Goal: Task Accomplishment & Management: Use online tool/utility

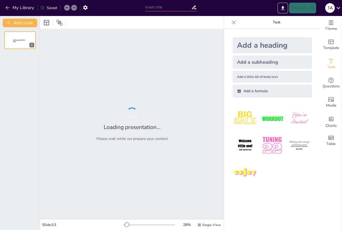
type input "Análisis [PERSON_NAME] Pet Care en [GEOGRAPHIC_DATA]: Oportunidades y Retos"
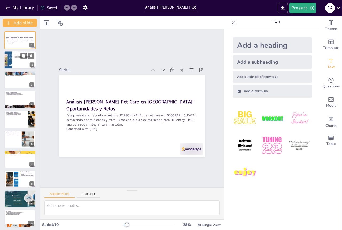
click at [19, 66] on div at bounding box center [20, 60] width 32 height 18
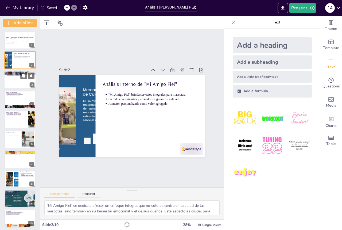
click at [15, 88] on div at bounding box center [20, 80] width 32 height 18
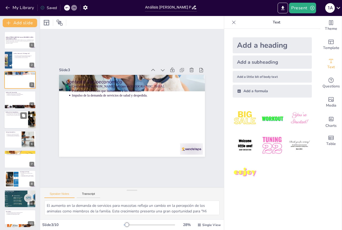
click at [11, 118] on div at bounding box center [20, 120] width 32 height 18
type textarea "Conocer a los competidores es vital para definir la estrategia de "Mi Amigo Fie…"
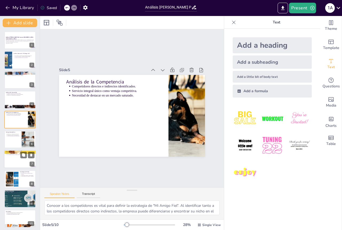
scroll to position [2, 0]
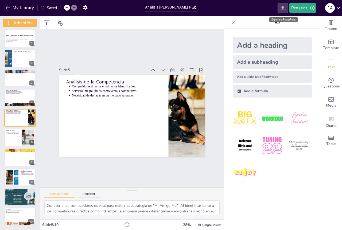
click at [282, 8] on icon "Export to PowerPoint" at bounding box center [282, 8] width 3 height 4
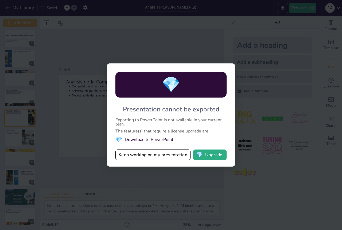
click at [213, 180] on div "💎 Presentation cannot be exported Exporting to PowerPoint is not available in y…" at bounding box center [171, 115] width 342 height 230
click at [139, 141] on li "💎 Download to PowerPoint" at bounding box center [170, 139] width 111 height 7
drag, startPoint x: 181, startPoint y: 50, endPoint x: 180, endPoint y: 56, distance: 6.8
click at [182, 49] on div "💎 Presentation cannot be exported Exporting to PowerPoint is not available in y…" at bounding box center [171, 115] width 342 height 230
click at [140, 156] on button "Keep working on my presentation" at bounding box center [152, 155] width 75 height 11
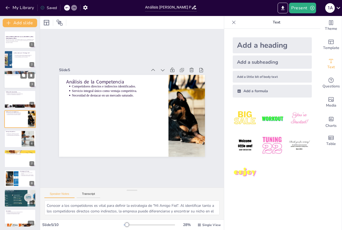
scroll to position [0, 0]
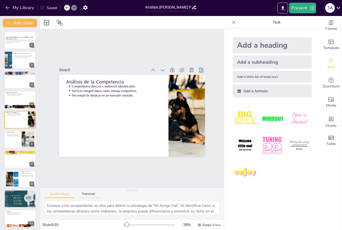
click at [58, 129] on icon at bounding box center [56, 131] width 5 height 5
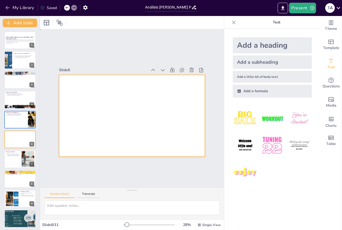
click at [118, 123] on div at bounding box center [126, 114] width 163 height 159
click at [115, 130] on div at bounding box center [126, 113] width 152 height 166
click at [31, 135] on icon at bounding box center [31, 135] width 2 height 3
type textarea "La ética en el trato con las mascotas y sus dueños es un [PERSON_NAME] fundamen…"
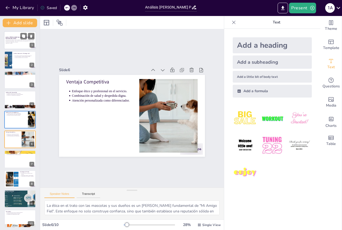
click at [15, 43] on p "Generated with [URL]" at bounding box center [20, 43] width 29 height 1
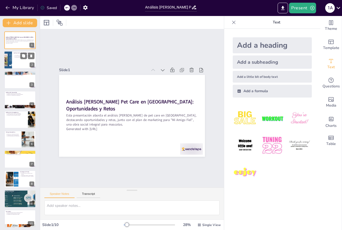
click at [20, 56] on p "La red de veterinarias y crematorios garantiza calidad." at bounding box center [25, 56] width 20 height 1
type textarea ""Mi Amigo Fiel" se dedica a ofrecer un enfoque integral que no solo se centra e…"
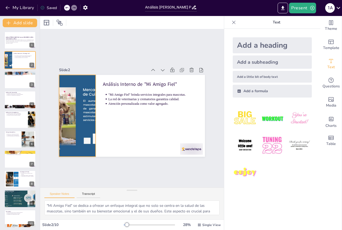
click at [63, 77] on div at bounding box center [83, 82] width 166 height 152
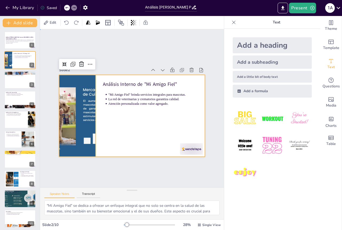
drag, startPoint x: 142, startPoint y: 126, endPoint x: 74, endPoint y: 109, distance: 70.5
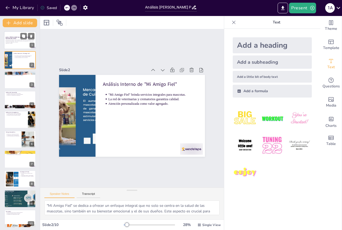
click at [17, 42] on div "Esta presentación aborda el análisis del mercado de pet care en Argentina, dest…" at bounding box center [20, 42] width 29 height 4
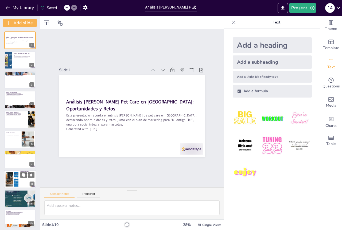
click at [14, 179] on div at bounding box center [12, 179] width 26 height 16
type textarea "La estrategia de precios debe reflejar el valor que "Mi Amigo Fiel" ofrece a su…"
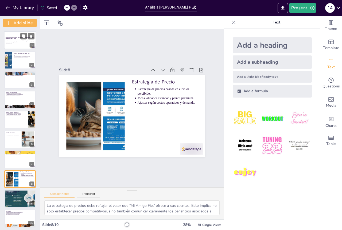
click at [15, 38] on strong "Análisis [PERSON_NAME] Pet Care en [GEOGRAPHIC_DATA]: Oportunidades y Retos" at bounding box center [20, 38] width 28 height 3
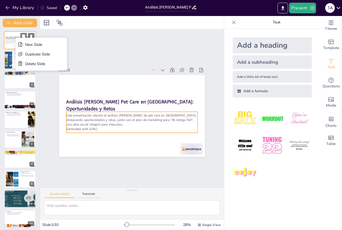
click at [6, 42] on p "Esta presentación aborda el análisis [PERSON_NAME] de pet care en [GEOGRAPHIC_D…" at bounding box center [20, 41] width 29 height 3
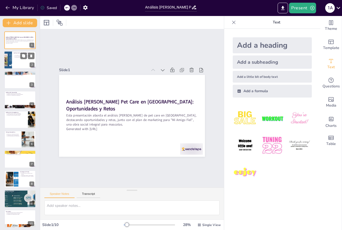
click at [15, 63] on div at bounding box center [20, 60] width 32 height 18
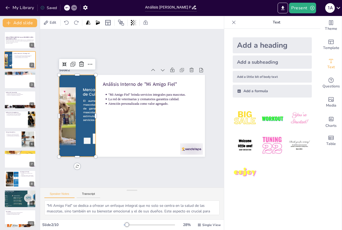
click at [65, 101] on div at bounding box center [79, 93] width 167 height 134
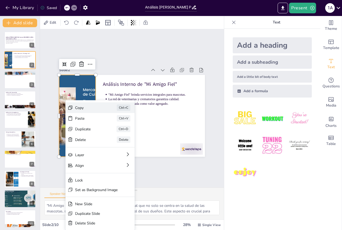
click at [100, 120] on div "Copy" at bounding box center [112, 130] width 25 height 20
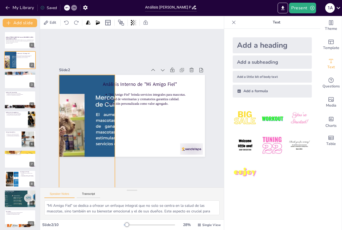
drag, startPoint x: 92, startPoint y: 154, endPoint x: 111, endPoint y: 151, distance: 19.5
click at [111, 151] on div "Análisis Interno de "Mi Amigo Fiel" "Mi Amigo Fiel" brinda servicios integrales…" at bounding box center [137, 103] width 159 height 163
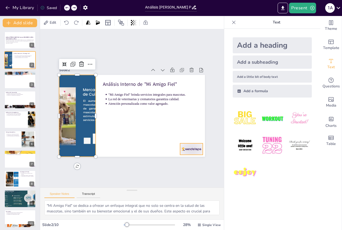
click at [145, 168] on div at bounding box center [133, 180] width 23 height 25
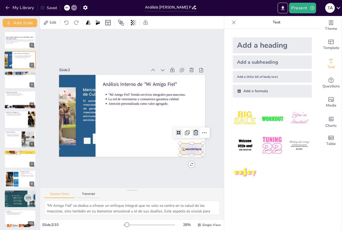
click at [87, 154] on icon at bounding box center [84, 157] width 7 height 6
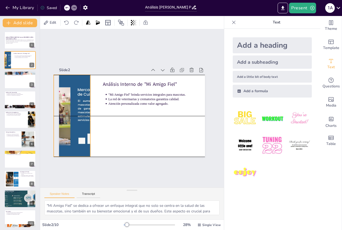
drag, startPoint x: 90, startPoint y: 98, endPoint x: 85, endPoint y: 98, distance: 5.3
click at [96, 98] on div at bounding box center [179, 72] width 167 height 144
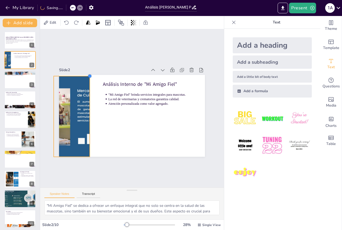
drag, startPoint x: 89, startPoint y: 71, endPoint x: 86, endPoint y: 82, distance: 11.3
click at [86, 82] on div "Análisis Interno de "Mi Amigo Fiel" "Mi Amigo Fiel" brinda servicios integrales…" at bounding box center [124, 109] width 97 height 153
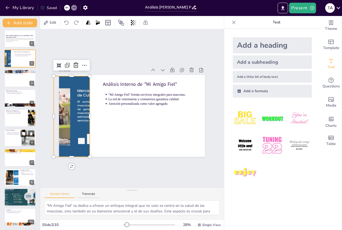
scroll to position [2, 0]
click at [14, 136] on div at bounding box center [20, 138] width 32 height 18
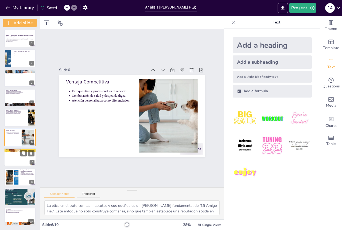
click at [14, 152] on p "Meta de 500 afiliados en seis meses." at bounding box center [21, 152] width 28 height 1
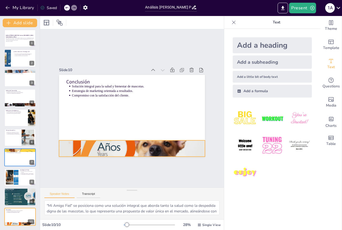
click at [116, 144] on div at bounding box center [98, 84] width 161 height 173
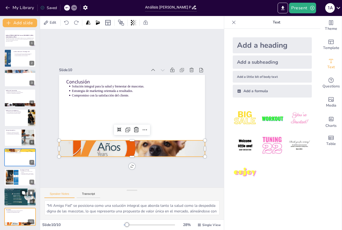
click at [17, 199] on div at bounding box center [19, 197] width 43 height 18
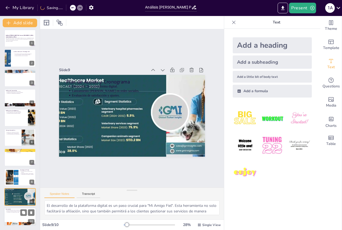
click at [19, 217] on div at bounding box center [20, 217] width 32 height 18
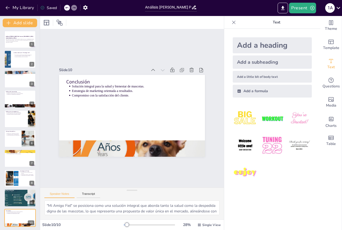
scroll to position [0, 0]
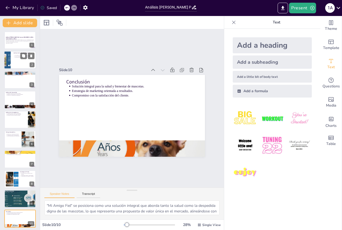
click at [11, 62] on div at bounding box center [20, 60] width 32 height 18
type textarea ""Mi Amigo Fiel" se dedica a ofrecer un enfoque integral que no solo se centra e…"
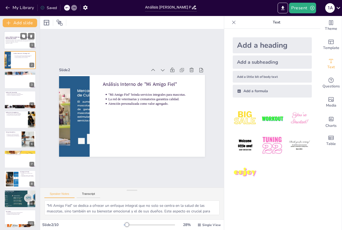
click at [15, 47] on div at bounding box center [20, 40] width 32 height 18
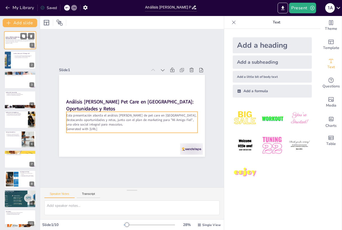
click at [9, 43] on p "Generated with [URL]" at bounding box center [20, 43] width 29 height 1
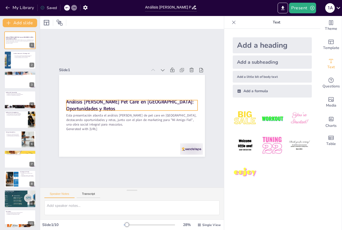
click at [85, 106] on p "Análisis [PERSON_NAME] Pet Care en [GEOGRAPHIC_DATA]: Oportunidades y Retos" at bounding box center [134, 106] width 98 height 106
click at [81, 106] on p "Análisis [PERSON_NAME] Pet Care en [GEOGRAPHIC_DATA]: Oportunidades y Retos" at bounding box center [134, 106] width 106 height 98
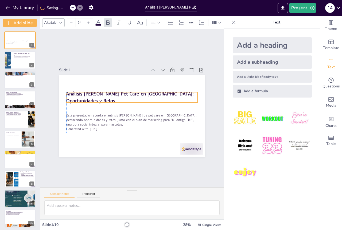
drag, startPoint x: 76, startPoint y: 107, endPoint x: 200, endPoint y: 93, distance: 125.6
click at [77, 98] on p "Análisis [PERSON_NAME] Pet Care en [GEOGRAPHIC_DATA]: Oportunidades y Retos" at bounding box center [137, 98] width 120 height 77
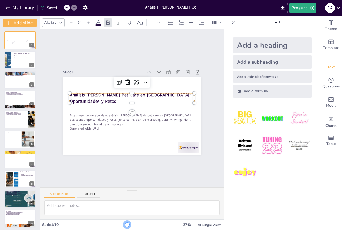
drag, startPoint x: 125, startPoint y: 225, endPoint x: 205, endPoint y: 149, distance: 110.6
click at [125, 224] on div at bounding box center [127, 225] width 4 height 4
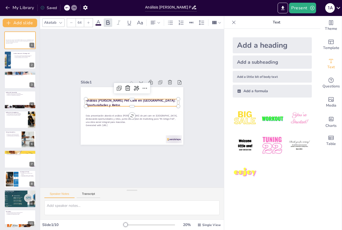
click at [232, 21] on div at bounding box center [233, 22] width 9 height 9
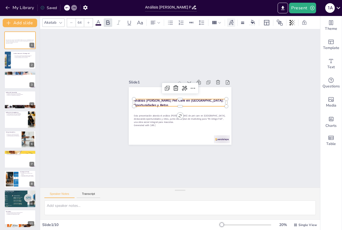
click at [231, 21] on icon at bounding box center [231, 23] width 6 height 6
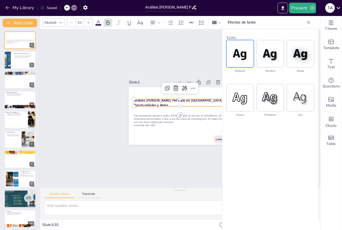
click at [310, 24] on icon at bounding box center [308, 22] width 5 height 5
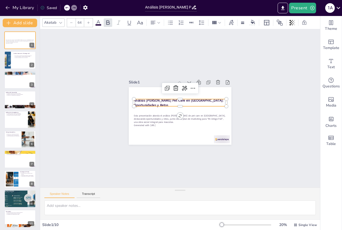
click at [176, 168] on div "Slide 1 Esta presentación aborda el análisis del mercado de pet care en Argenti…" at bounding box center [179, 108] width 315 height 237
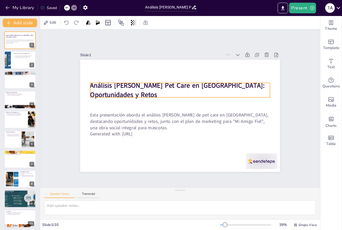
click at [119, 85] on strong "Análisis [PERSON_NAME] Pet Care en [GEOGRAPHIC_DATA]: Oportunidades y Retos" at bounding box center [190, 89] width 142 height 123
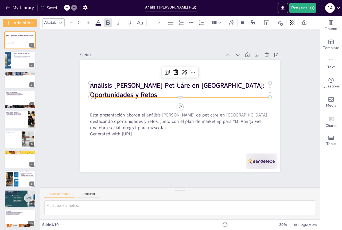
click at [119, 93] on p "Análisis [PERSON_NAME] Pet Care en [GEOGRAPHIC_DATA]: Oportunidades y Retos" at bounding box center [192, 95] width 146 height 134
click at [134, 93] on p "Análisis [PERSON_NAME] Pet Care en [GEOGRAPHIC_DATA]: Oportunidades y Retos" at bounding box center [194, 97] width 121 height 156
click at [101, 93] on p "Análisis [PERSON_NAME] Pet Care en [GEOGRAPHIC_DATA]: Oportunidades y Retos" at bounding box center [187, 92] width 172 height 90
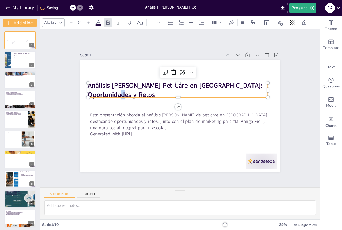
click at [118, 93] on span "Análisis [PERSON_NAME] Pet Care en [GEOGRAPHIC_DATA]: Oportunidades y Retos" at bounding box center [195, 121] width 155 height 103
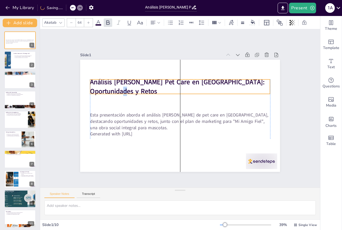
drag, startPoint x: 100, startPoint y: 93, endPoint x: 92, endPoint y: 84, distance: 11.2
click at [103, 89] on span "Análisis [PERSON_NAME] Pet Care en [GEOGRAPHIC_DATA]: Oportunidades y Retos" at bounding box center [186, 83] width 167 height 79
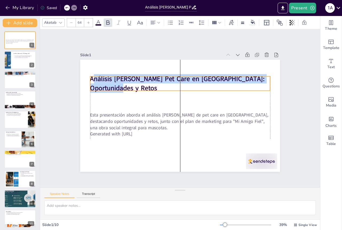
drag, startPoint x: 88, startPoint y: 80, endPoint x: 96, endPoint y: 80, distance: 8.3
click at [117, 76] on span "Análisis [PERSON_NAME] Pet Care en [GEOGRAPHIC_DATA]: Oportunidades y Retos" at bounding box center [193, 83] width 152 height 110
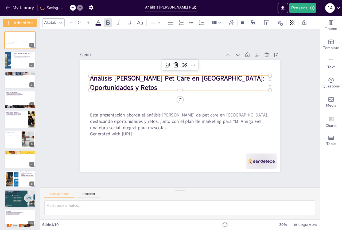
click at [106, 84] on p "Análisis [PERSON_NAME] Pet Care en [GEOGRAPHIC_DATA]: Oportunidades y Retos" at bounding box center [190, 85] width 172 height 90
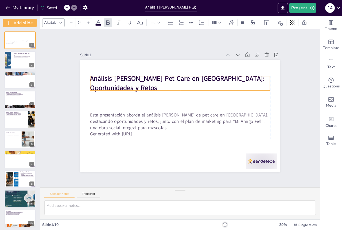
click at [149, 87] on p "Análisis [PERSON_NAME] Pet Care en [GEOGRAPHIC_DATA]: Oportunidades y Retos" at bounding box center [202, 95] width 106 height 165
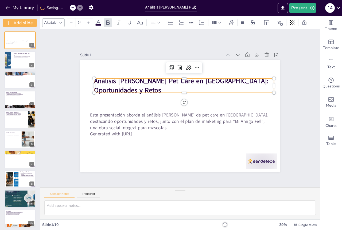
click at [107, 84] on span "Análisis [PERSON_NAME] Pet Care en [GEOGRAPHIC_DATA]: Oportunidades y Retos" at bounding box center [190, 83] width 167 height 79
click at [104, 84] on span "Análisis [PERSON_NAME] Pet Care en [GEOGRAPHIC_DATA]: Oportunidades y Retos" at bounding box center [186, 81] width 174 height 45
click at [149, 84] on span "Análisis [PERSON_NAME] Pet Care en [GEOGRAPHIC_DATA]: Oportunidades y Retos" at bounding box center [200, 95] width 103 height 155
drag, startPoint x: 104, startPoint y: 84, endPoint x: 89, endPoint y: 110, distance: 30.2
click at [184, 84] on span "Análisis [PERSON_NAME] Pet Care en [GEOGRAPHIC_DATA]: Oportunidades y Retos" at bounding box center [202, 107] width 37 height 174
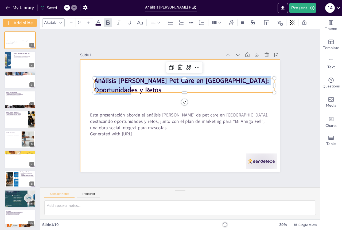
copy span "Análisis [PERSON_NAME] Pet Care en [GEOGRAPHIC_DATA]: Oportunidades y Retos"
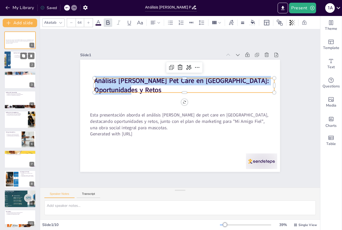
click at [17, 64] on div at bounding box center [20, 60] width 32 height 18
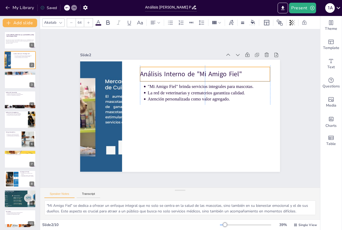
drag, startPoint x: 138, startPoint y: 70, endPoint x: 209, endPoint y: 70, distance: 70.7
click at [209, 69] on p "Análisis Interno de "Mi Amigo Fiel"" at bounding box center [213, 134] width 9 height 130
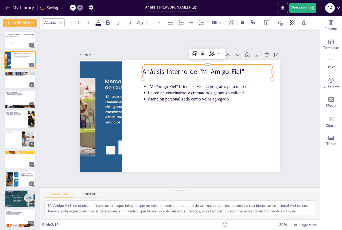
drag, startPoint x: 210, startPoint y: 70, endPoint x: 229, endPoint y: 70, distance: 18.9
click at [210, 70] on p "Análisis Interno de "Mi Amigo Fiel"" at bounding box center [220, 86] width 122 height 61
click at [229, 70] on p "Análisis Interno de "Mi Amigo Fiel"" at bounding box center [214, 78] width 129 height 36
click at [229, 70] on p "Análisis Interno de "Mi Amigo Fiel"" at bounding box center [224, 119] width 61 height 122
click at [239, 70] on p "Análisis Interno de "Mi Amigo Fiel"" at bounding box center [224, 95] width 110 height 84
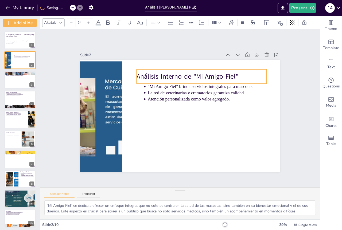
drag, startPoint x: 241, startPoint y: 70, endPoint x: 169, endPoint y: 78, distance: 72.3
click at [236, 74] on p "Análisis Interno de "Mi Amigo Fiel"" at bounding box center [216, 95] width 110 height 84
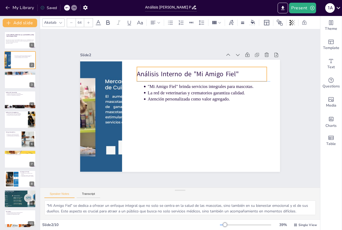
drag, startPoint x: 136, startPoint y: 71, endPoint x: 147, endPoint y: 71, distance: 10.7
click at [148, 69] on p "Análisis Interno de "Mi Amigo Fiel"" at bounding box center [211, 82] width 126 height 49
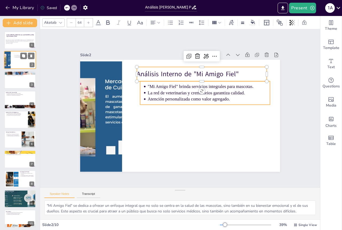
click at [20, 57] on p "Atención personalizada como valor agregado." at bounding box center [25, 57] width 20 height 1
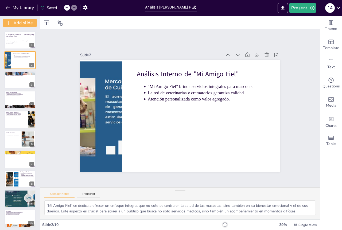
drag, startPoint x: 16, startPoint y: 79, endPoint x: 16, endPoint y: 92, distance: 13.1
click at [16, 82] on div at bounding box center [19, 80] width 31 height 18
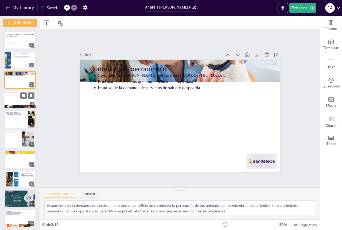
click at [18, 104] on div at bounding box center [20, 100] width 32 height 18
type textarea "Identificar al público objetivo es esencial para dirigir las estrategias de mar…"
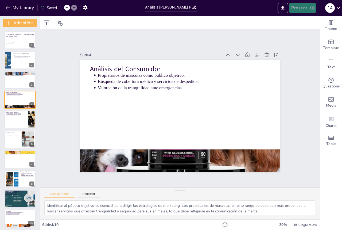
click at [302, 5] on button "Present" at bounding box center [302, 8] width 27 height 11
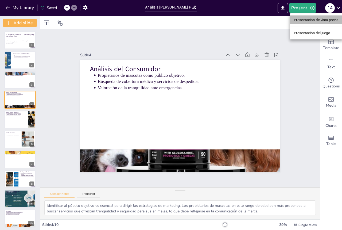
click at [313, 20] on font "Presentación de vista previa" at bounding box center [316, 20] width 45 height 4
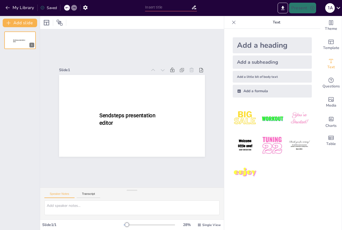
type input "Análisis [PERSON_NAME] Pet Care en [GEOGRAPHIC_DATA]: Oportunidades y Retos"
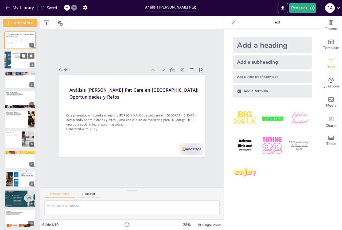
click at [17, 64] on div at bounding box center [20, 60] width 32 height 18
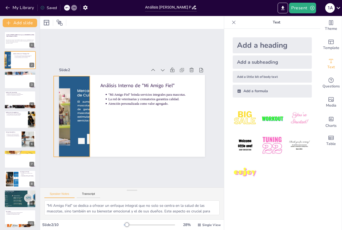
click at [71, 80] on div at bounding box center [72, 116] width 144 height 81
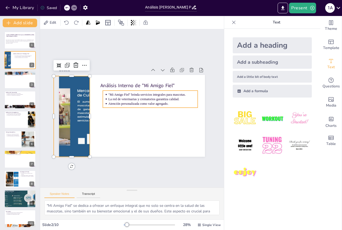
drag, startPoint x: 107, startPoint y: 95, endPoint x: 95, endPoint y: 92, distance: 12.8
click at [108, 97] on p "La red de veterinarias y crematorios garantiza calidad." at bounding box center [152, 99] width 89 height 5
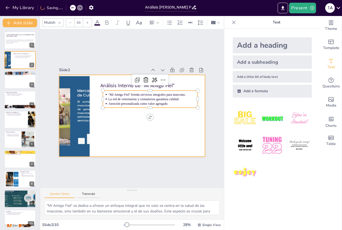
click at [92, 83] on div at bounding box center [132, 116] width 146 height 82
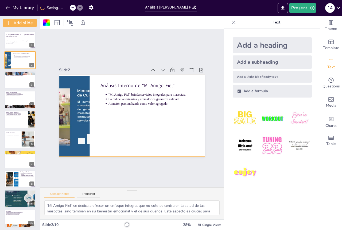
click at [92, 80] on div at bounding box center [132, 116] width 146 height 82
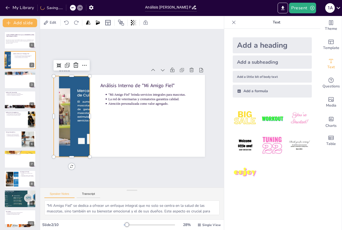
click at [85, 82] on div at bounding box center [72, 116] width 144 height 81
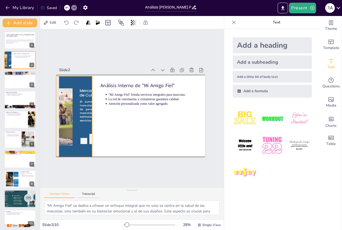
drag, startPoint x: 77, startPoint y: 81, endPoint x: 57, endPoint y: 84, distance: 20.3
click at [79, 81] on div at bounding box center [74, 116] width 144 height 81
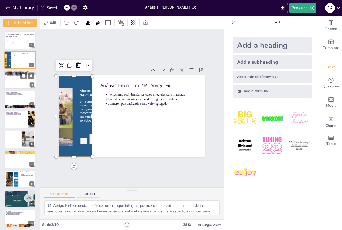
click at [16, 78] on div at bounding box center [20, 80] width 32 height 18
type textarea "El aumento en la demanda de servicios para mascotas refleja un cambio en la per…"
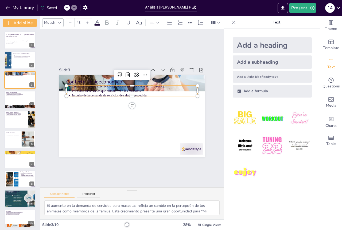
drag, startPoint x: 190, startPoint y: 87, endPoint x: 196, endPoint y: 86, distance: 6.5
click at [192, 89] on p "Prioridad en servicios que humanizan a las mascotas." at bounding box center [135, 91] width 126 height 5
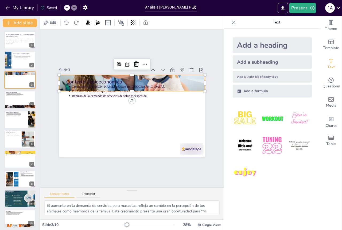
click at [196, 86] on div at bounding box center [132, 83] width 146 height 82
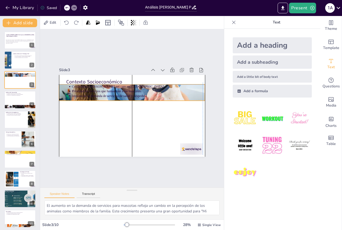
drag, startPoint x: 196, startPoint y: 86, endPoint x: 195, endPoint y: 93, distance: 7.8
click at [195, 93] on div at bounding box center [132, 93] width 146 height 82
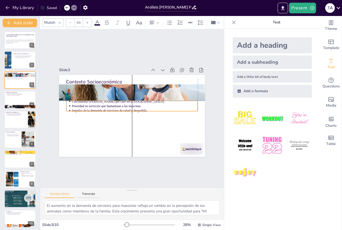
drag, startPoint x: 185, startPoint y: 89, endPoint x: 191, endPoint y: 95, distance: 8.3
click at [187, 104] on p "Prioridad en servicios que humanizan a las mascotas." at bounding box center [135, 106] width 126 height 5
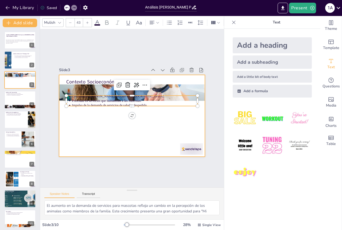
type input "--"
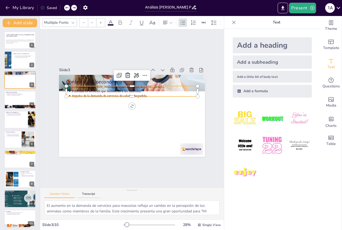
click at [174, 107] on div at bounding box center [132, 116] width 146 height 82
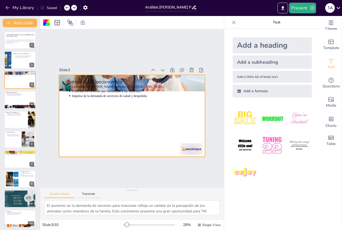
click at [167, 108] on div at bounding box center [132, 116] width 146 height 82
click at [17, 39] on div at bounding box center [20, 40] width 32 height 18
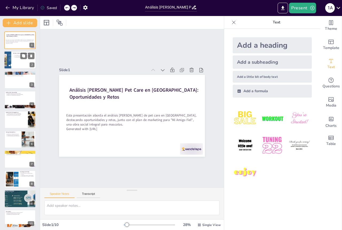
click at [14, 62] on div at bounding box center [20, 60] width 32 height 18
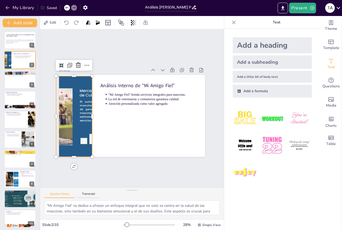
click at [74, 81] on div at bounding box center [74, 116] width 144 height 81
click at [66, 98] on div at bounding box center [74, 116] width 144 height 81
click at [63, 100] on div at bounding box center [74, 116] width 144 height 81
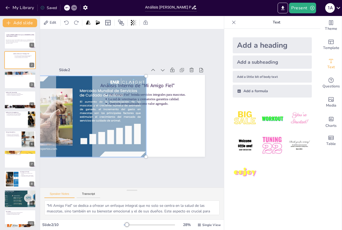
click at [115, 129] on div at bounding box center [74, 116] width 150 height 87
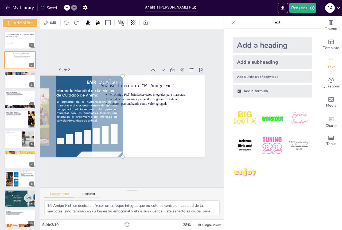
drag, startPoint x: 71, startPoint y: 109, endPoint x: 48, endPoint y: 106, distance: 23.5
click at [48, 106] on div at bounding box center [51, 116] width 150 height 87
click at [69, 104] on div at bounding box center [51, 116] width 150 height 87
click at [15, 115] on p "Necesidad de destacar en un mercado saturado." at bounding box center [17, 115] width 20 height 1
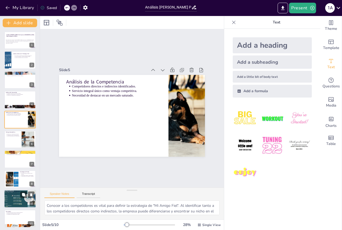
click at [14, 201] on div at bounding box center [19, 199] width 43 height 18
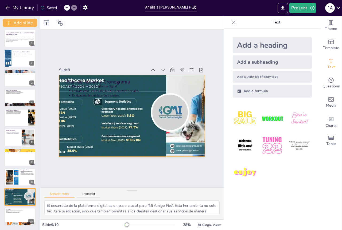
click at [194, 125] on div at bounding box center [131, 116] width 197 height 82
click at [17, 61] on div at bounding box center [20, 58] width 32 height 18
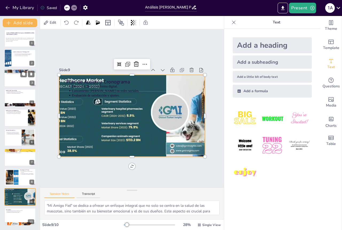
scroll to position [0, 0]
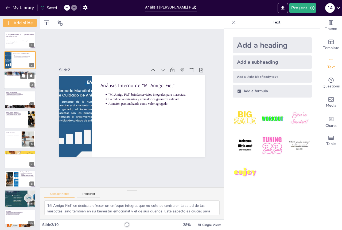
click at [14, 86] on div at bounding box center [20, 80] width 32 height 18
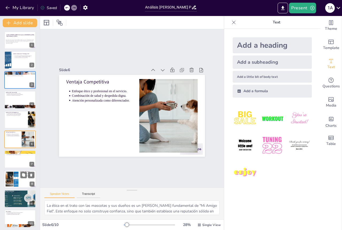
click at [7, 182] on div at bounding box center [12, 179] width 26 height 16
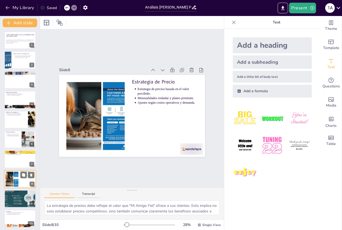
scroll to position [2, 0]
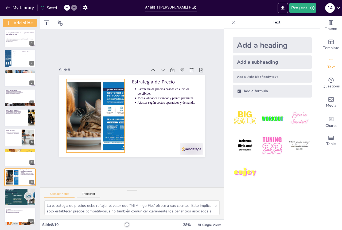
click at [74, 122] on div at bounding box center [96, 116] width 116 height 74
click at [19, 112] on p "Servicio integral único como ventaja competitiva." at bounding box center [17, 112] width 20 height 1
type textarea "Conocer a los competidores es vital para definir la estrategia de "Mi Amigo Fie…"
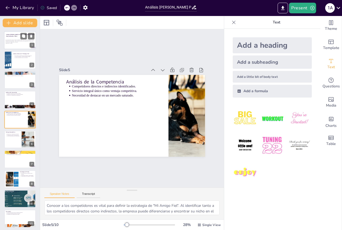
click at [21, 43] on p "Generated with [URL]" at bounding box center [20, 43] width 29 height 1
